Goal: Information Seeking & Learning: Learn about a topic

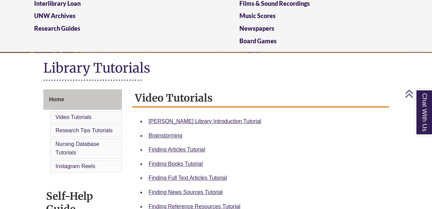
scroll to position [137, 0]
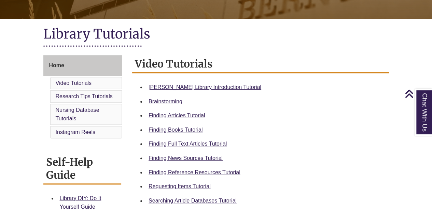
click at [175, 134] on div "Finding Books Tutorial" at bounding box center [266, 130] width 235 height 9
click at [179, 131] on link "Finding Books Tutorial" at bounding box center [176, 130] width 54 height 6
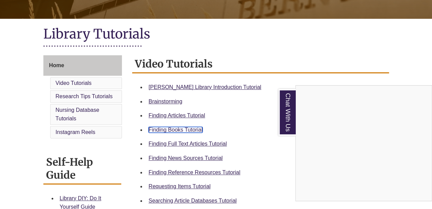
scroll to position [0, 0]
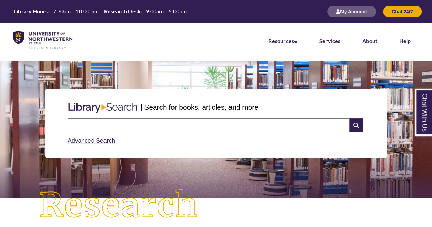
click at [192, 124] on input "text" at bounding box center [209, 126] width 282 height 14
type input "**********"
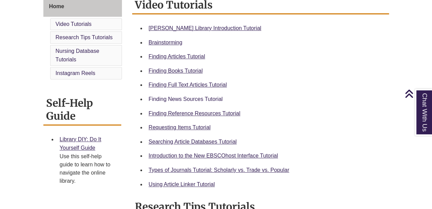
scroll to position [205, 0]
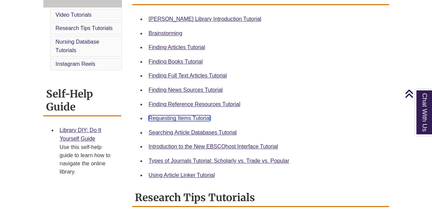
click at [202, 118] on link "Requesting Items Tutorial" at bounding box center [180, 118] width 62 height 6
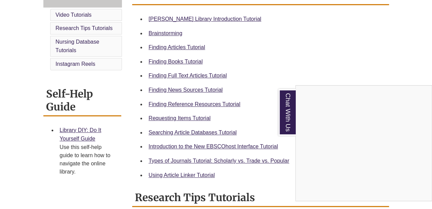
click at [189, 164] on div "Chat With Us" at bounding box center [216, 104] width 432 height 209
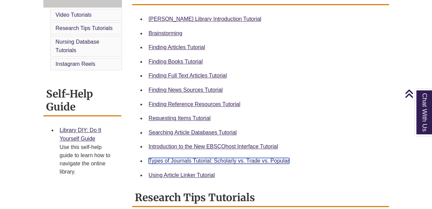
click at [189, 161] on link "Types of Journals Tutorial: Scholarly vs. Trade vs. Popular" at bounding box center [219, 161] width 141 height 6
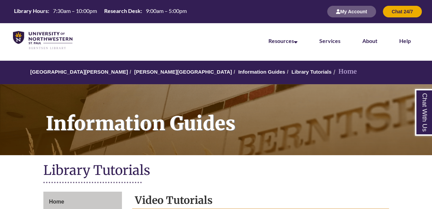
scroll to position [34, 0]
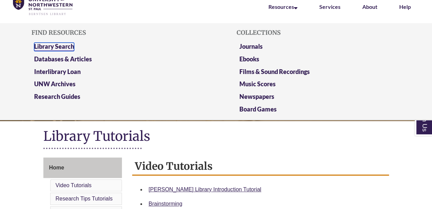
click at [60, 49] on link "Library Search" at bounding box center [54, 47] width 40 height 9
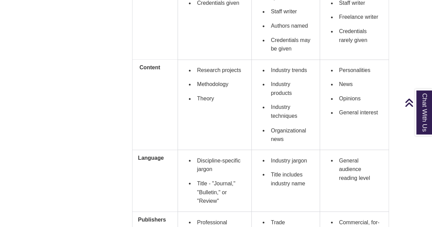
scroll to position [547, 0]
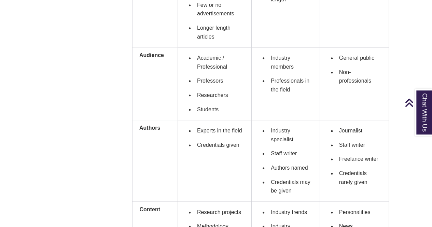
scroll to position [342, 0]
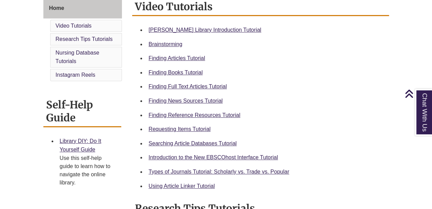
scroll to position [205, 0]
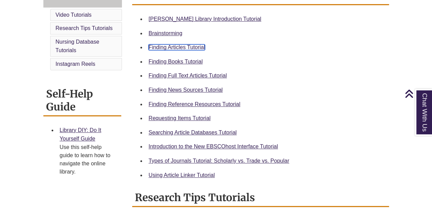
click at [199, 47] on link "Finding Articles Tutorial" at bounding box center [177, 47] width 56 height 6
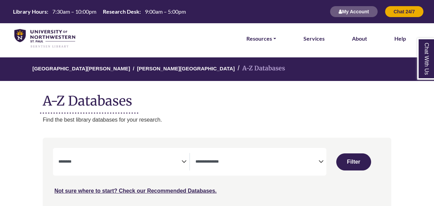
select select "Database Subject Filter"
select select "Database Types Filter"
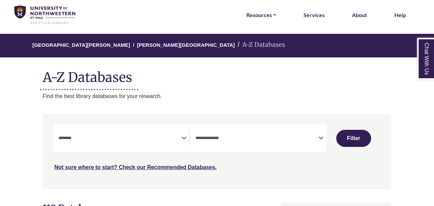
scroll to position [34, 0]
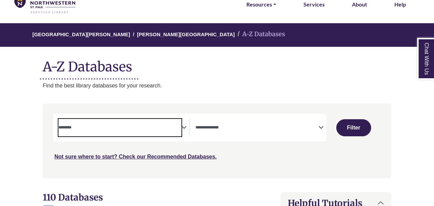
click at [173, 124] on span "Search filters" at bounding box center [119, 127] width 123 height 6
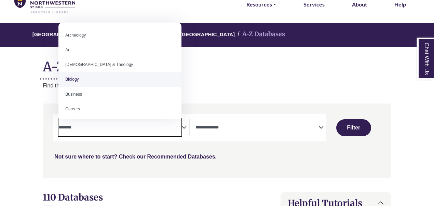
select select "*****"
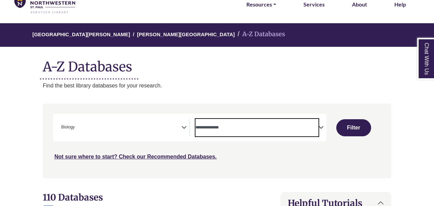
click at [316, 126] on textarea "Search" at bounding box center [256, 127] width 123 height 5
click at [367, 81] on p "Find the best library databases for your research." at bounding box center [217, 85] width 349 height 9
click at [308, 121] on span "Search filters" at bounding box center [256, 127] width 123 height 17
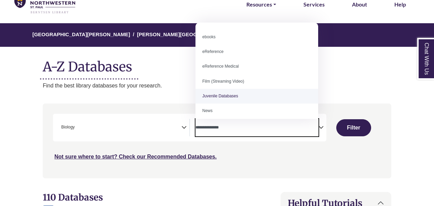
scroll to position [0, 0]
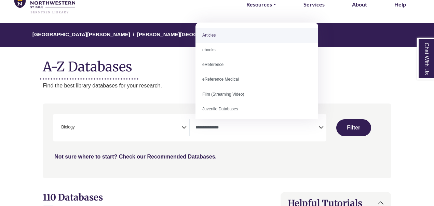
select select "*****"
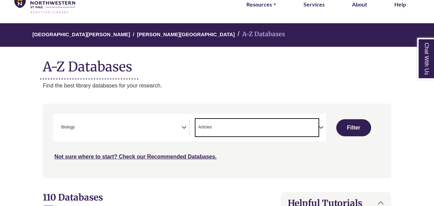
click at [302, 125] on span "× Articles" at bounding box center [256, 127] width 123 height 17
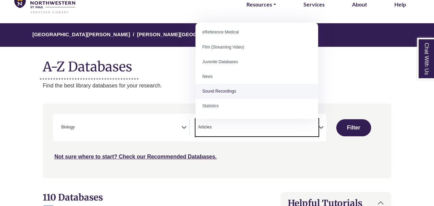
scroll to position [68, 0]
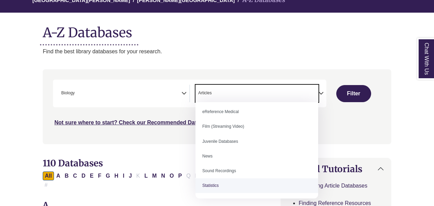
click at [339, 55] on p "Find the best library databases for your research." at bounding box center [217, 51] width 349 height 9
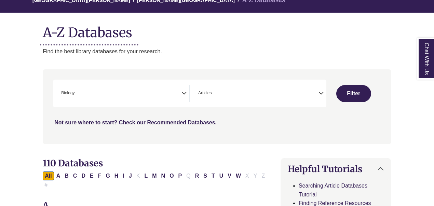
click at [311, 97] on span "× Articles" at bounding box center [256, 93] width 123 height 17
click at [355, 95] on button "Filter" at bounding box center [353, 93] width 35 height 17
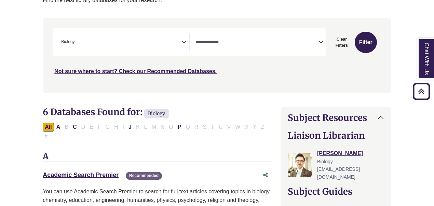
scroll to position [103, 0]
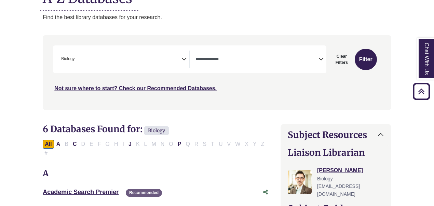
click at [178, 57] on span "× Biology" at bounding box center [119, 59] width 123 height 17
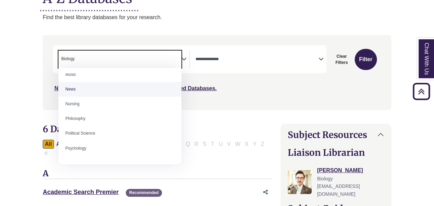
scroll to position [513, 0]
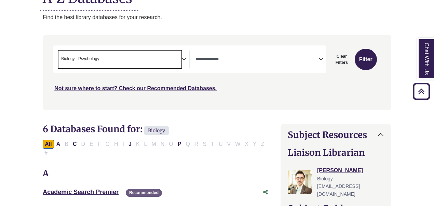
click at [174, 62] on span "× Biology × Psychology" at bounding box center [119, 59] width 123 height 17
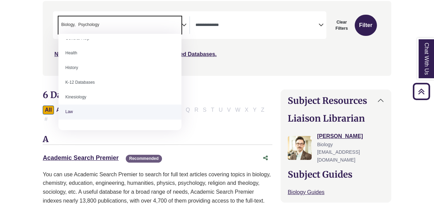
scroll to position [308, 0]
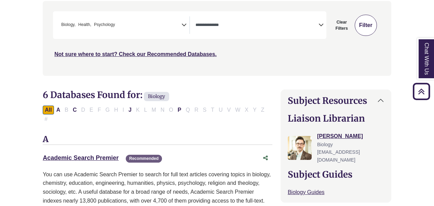
click at [366, 23] on button "Filter" at bounding box center [366, 25] width 22 height 21
select select "Database Types Filter"
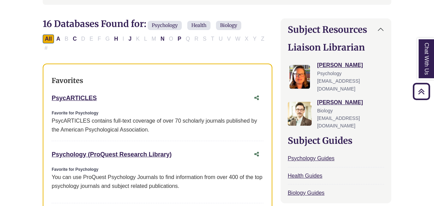
scroll to position [171, 0]
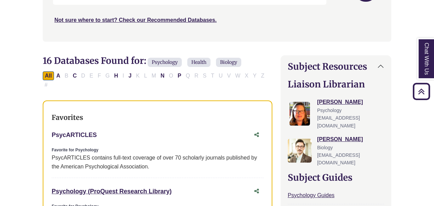
click at [65, 132] on link "PsycARTICLES This link opens in a new window" at bounding box center [74, 135] width 45 height 7
drag, startPoint x: 51, startPoint y: 126, endPoint x: 115, endPoint y: 131, distance: 64.1
copy link "PsycARTICLES"
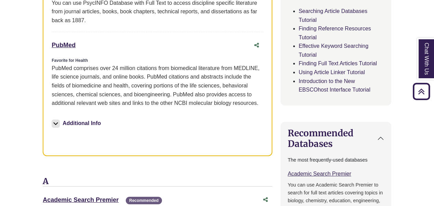
scroll to position [410, 0]
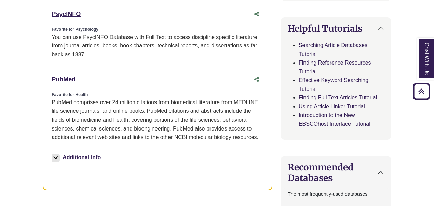
click at [96, 153] on button "Additional Info" at bounding box center [77, 158] width 51 height 10
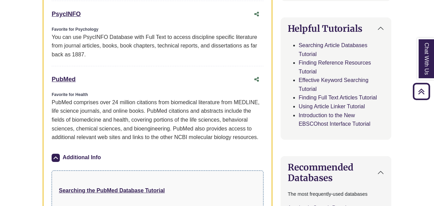
click at [86, 151] on div "Additional Info" at bounding box center [158, 158] width 212 height 23
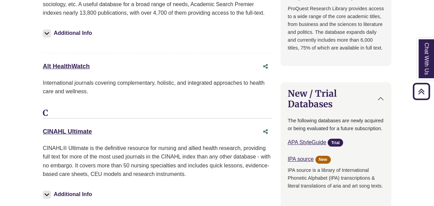
scroll to position [718, 0]
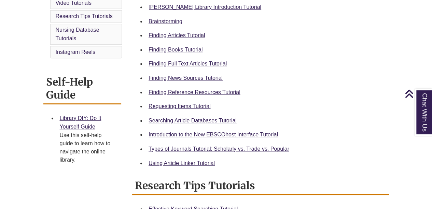
scroll to position [239, 0]
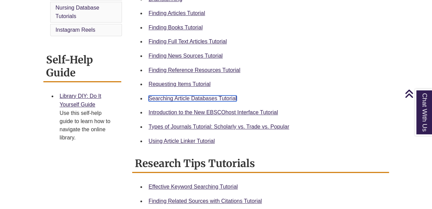
click at [178, 101] on link "Searching Article Databases Tutorial" at bounding box center [193, 99] width 88 height 6
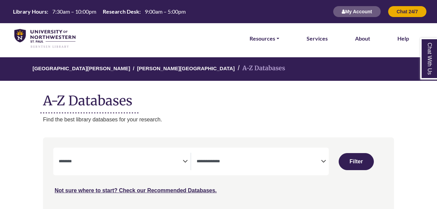
select select "Database Subject Filter"
select select "Database Types Filter"
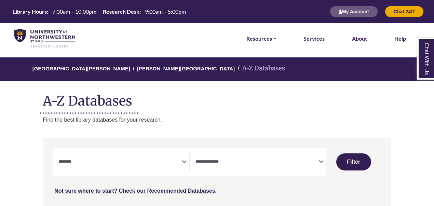
select select "Database Subject Filter"
select select "Database Types Filter"
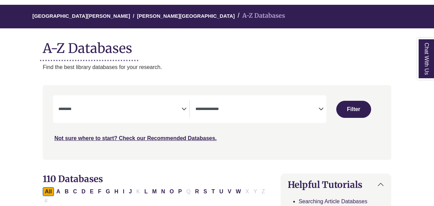
scroll to position [68, 0]
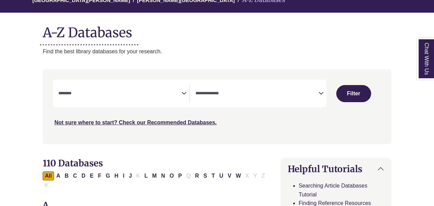
click at [178, 99] on span "Search filters" at bounding box center [119, 93] width 123 height 17
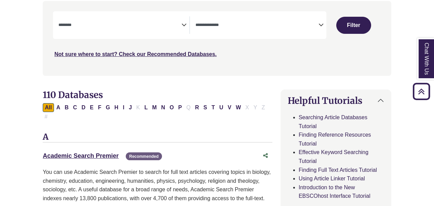
scroll to position [171, 0]
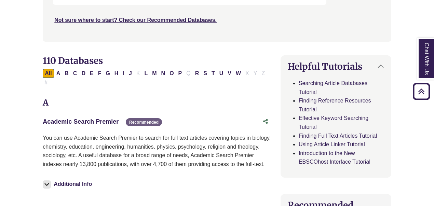
click at [97, 118] on link "Academic Search Premier This link opens in a new window" at bounding box center [81, 121] width 76 height 7
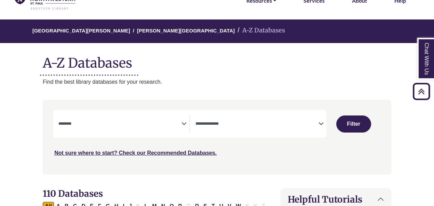
scroll to position [34, 0]
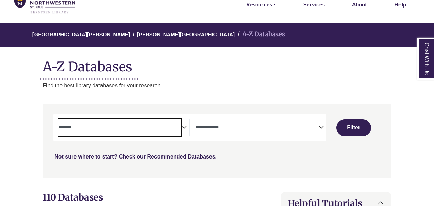
click at [99, 121] on span "Search filters" at bounding box center [119, 127] width 123 height 17
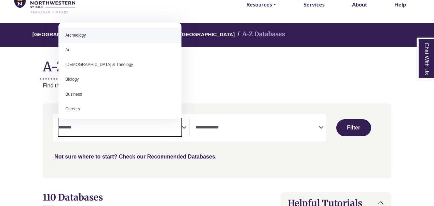
click at [263, 77] on div "University of Northwestern - St. Paul Berntsen Library A-Z Databases A-Z Databa…" at bounding box center [216, 56] width 369 height 67
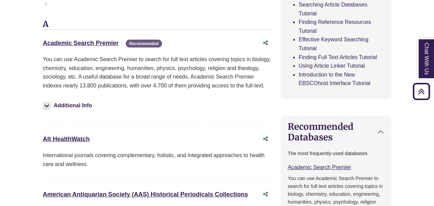
scroll to position [239, 0]
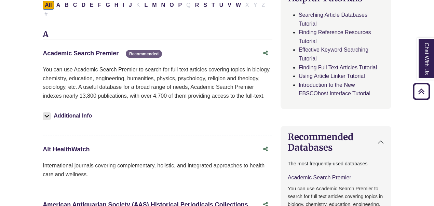
click at [109, 50] on link "Academic Search Premier This link opens in a new window" at bounding box center [81, 53] width 76 height 7
click at [112, 50] on link "Academic Search Premier This link opens in a new window" at bounding box center [81, 53] width 76 height 7
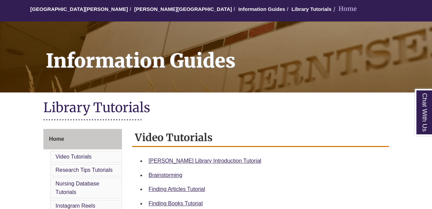
scroll to position [171, 0]
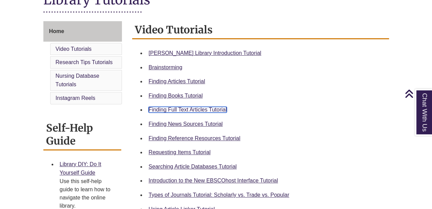
click at [205, 112] on link "Finding Full Text Articles Tutorial" at bounding box center [188, 110] width 78 height 6
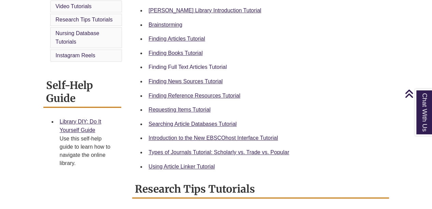
scroll to position [205, 0]
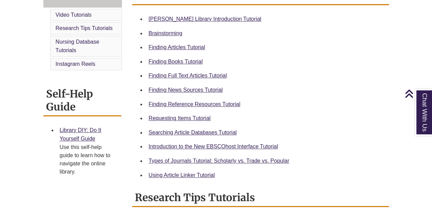
click at [181, 179] on div "Using Article Linker Tutorial" at bounding box center [266, 175] width 235 height 9
click at [186, 175] on link "Using Article Linker Tutorial" at bounding box center [182, 176] width 66 height 6
click at [164, 178] on link "Using Article Linker Tutorial" at bounding box center [182, 176] width 66 height 6
